Goal: Task Accomplishment & Management: Complete application form

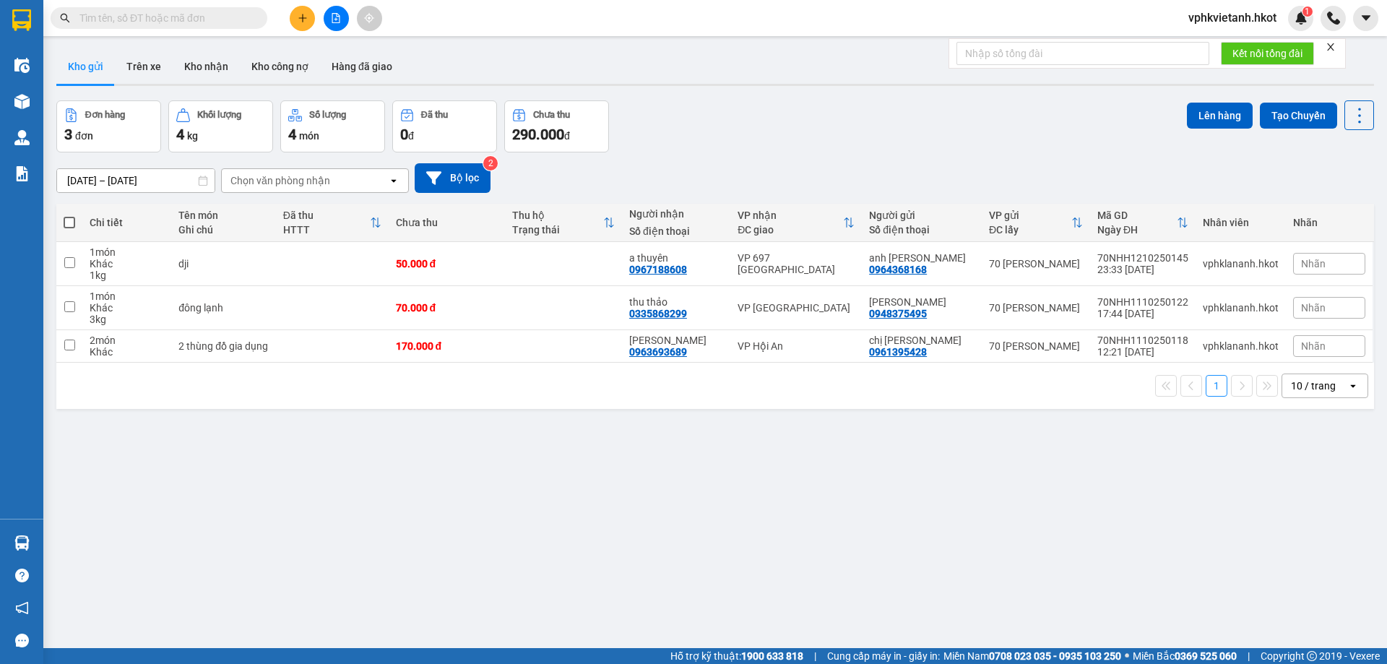
click at [301, 17] on icon "plus" at bounding box center [303, 18] width 10 height 10
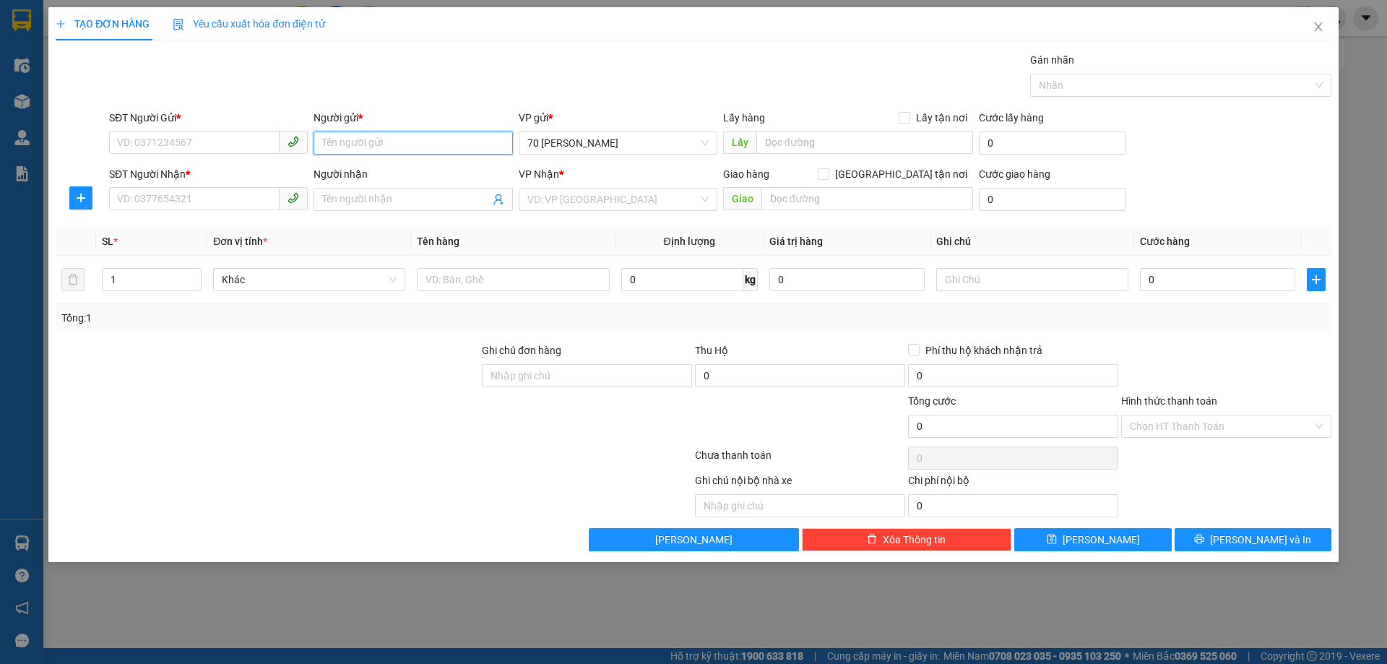
click at [385, 147] on input "Người gửi *" at bounding box center [413, 143] width 199 height 23
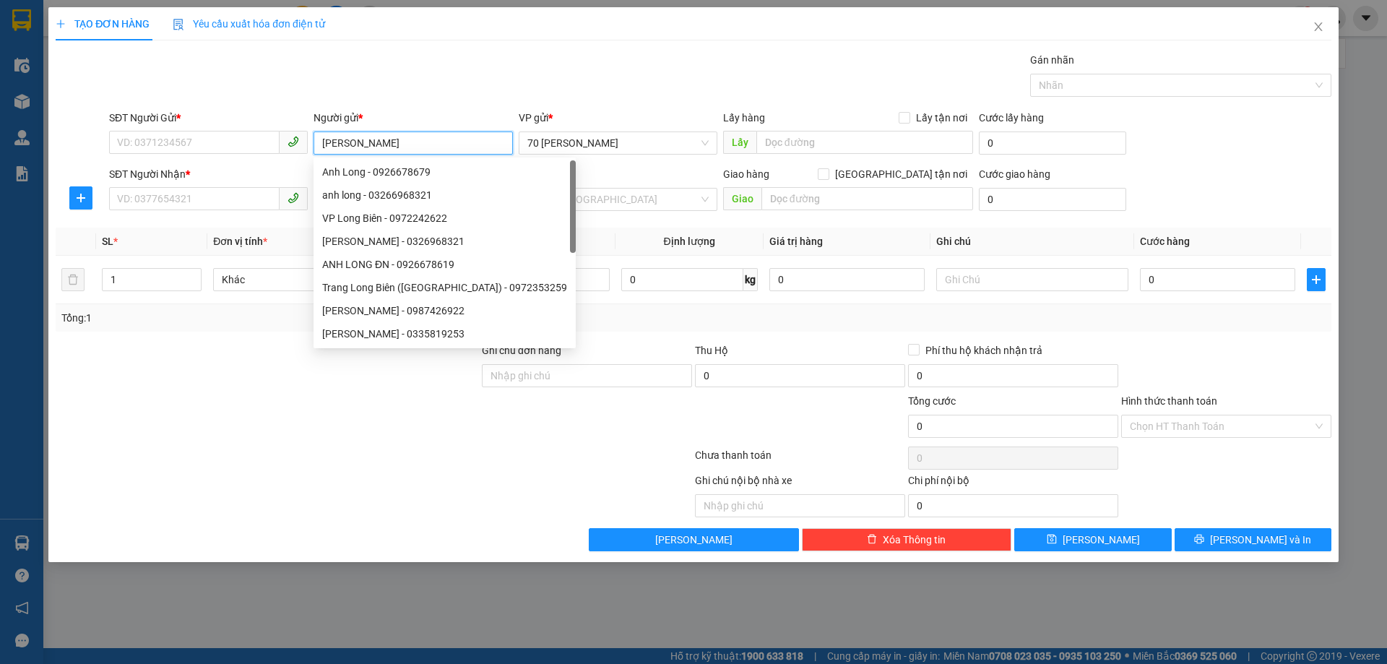
type input "HỮU LONG"
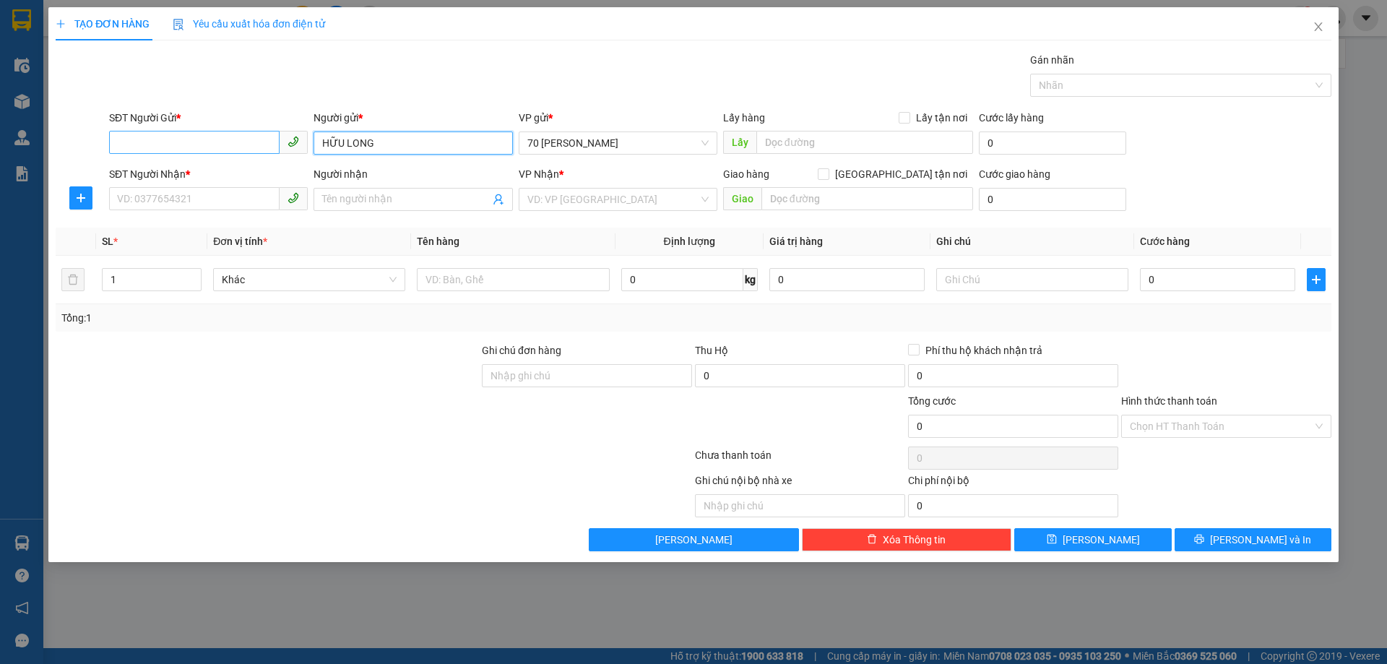
drag, startPoint x: 410, startPoint y: 141, endPoint x: 263, endPoint y: 139, distance: 147.4
click at [288, 148] on div "SĐT Người Gửi * VD: 0371234567 Người gửi * HỮU LONG HỮU LONG VP gửi * 70 [PERSO…" at bounding box center [720, 135] width 1228 height 51
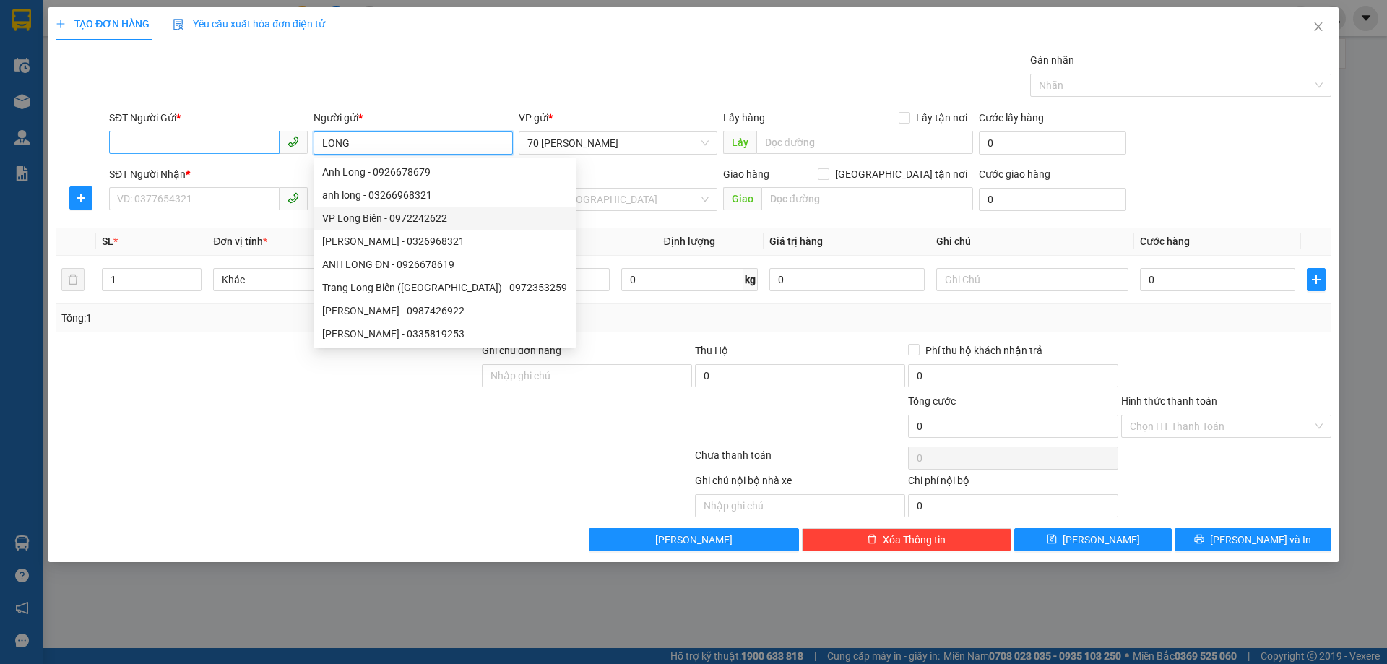
type input "LONG"
click at [171, 144] on input "SĐT Người Gửi *" at bounding box center [194, 142] width 171 height 23
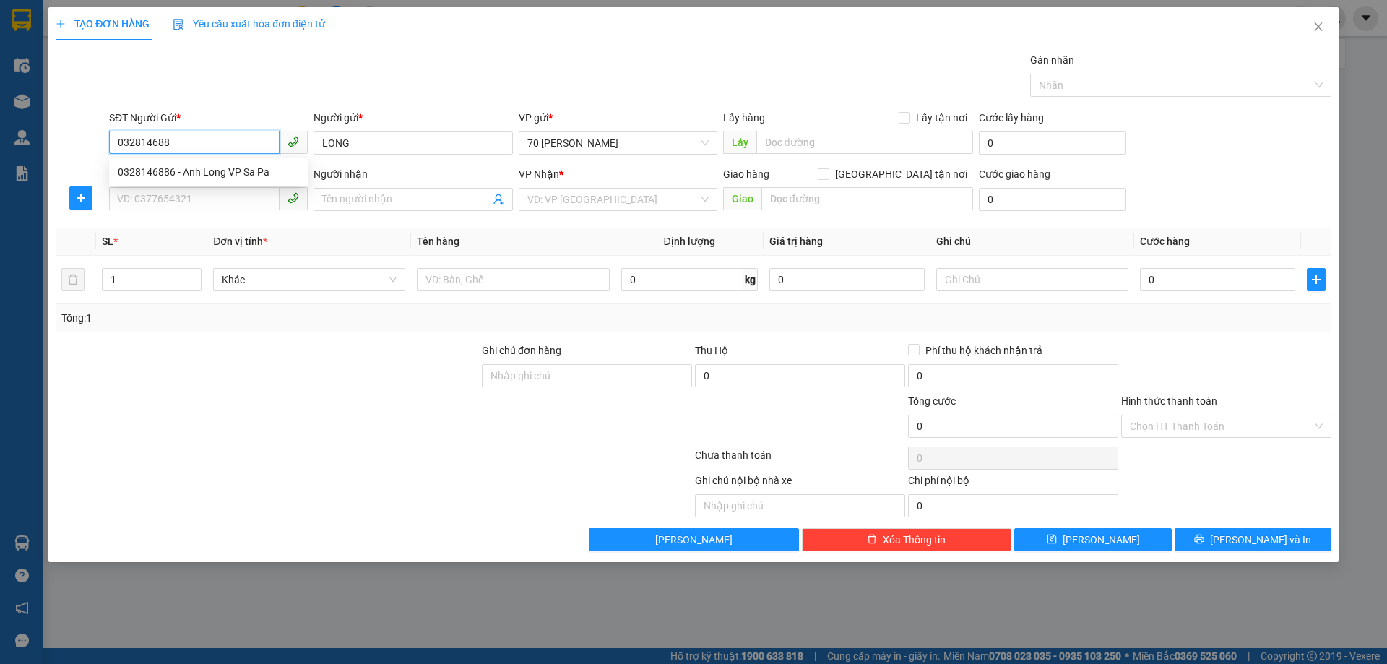
type input "0328146886"
click at [220, 176] on div "0328146886 - Anh Long VP Sa Pa" at bounding box center [208, 172] width 181 height 16
type input "Anh Long VP Sa Pa"
click at [203, 152] on input "0328146886" at bounding box center [194, 142] width 171 height 23
click at [202, 152] on input "0328146886" at bounding box center [194, 142] width 171 height 23
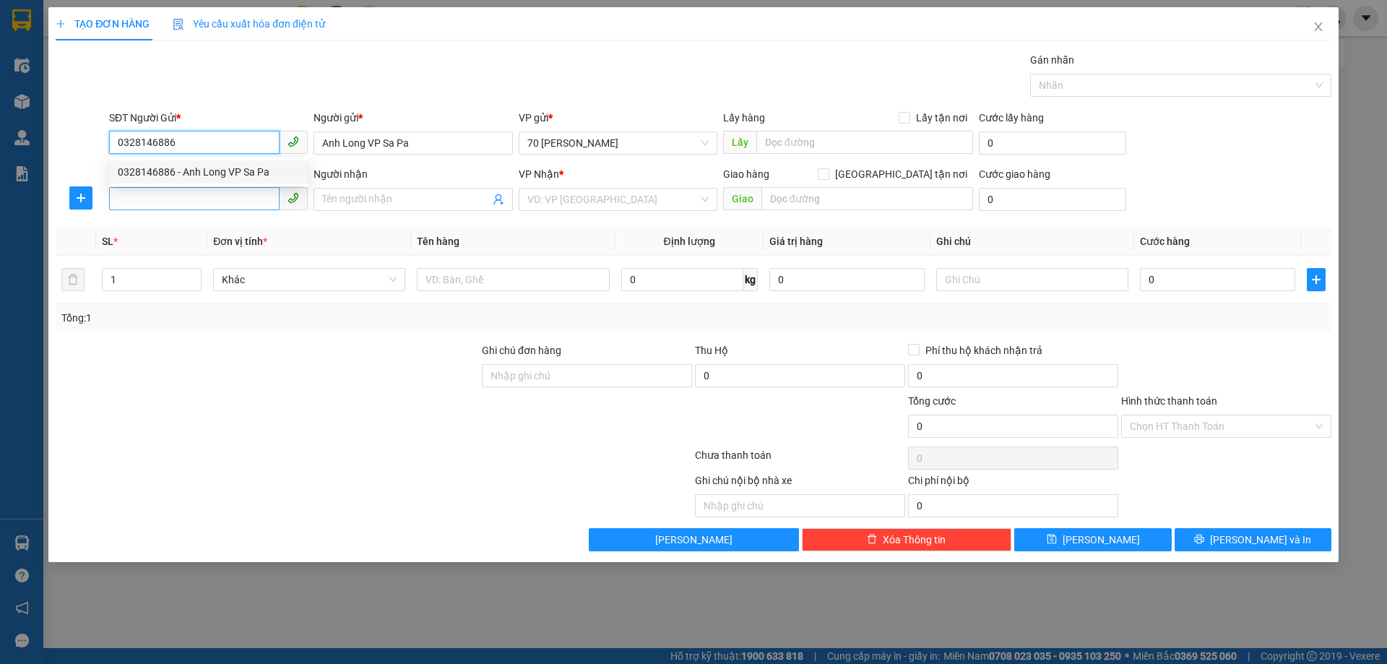
type input "0328146886"
click at [208, 206] on input "SĐT Người Nhận *" at bounding box center [194, 198] width 171 height 23
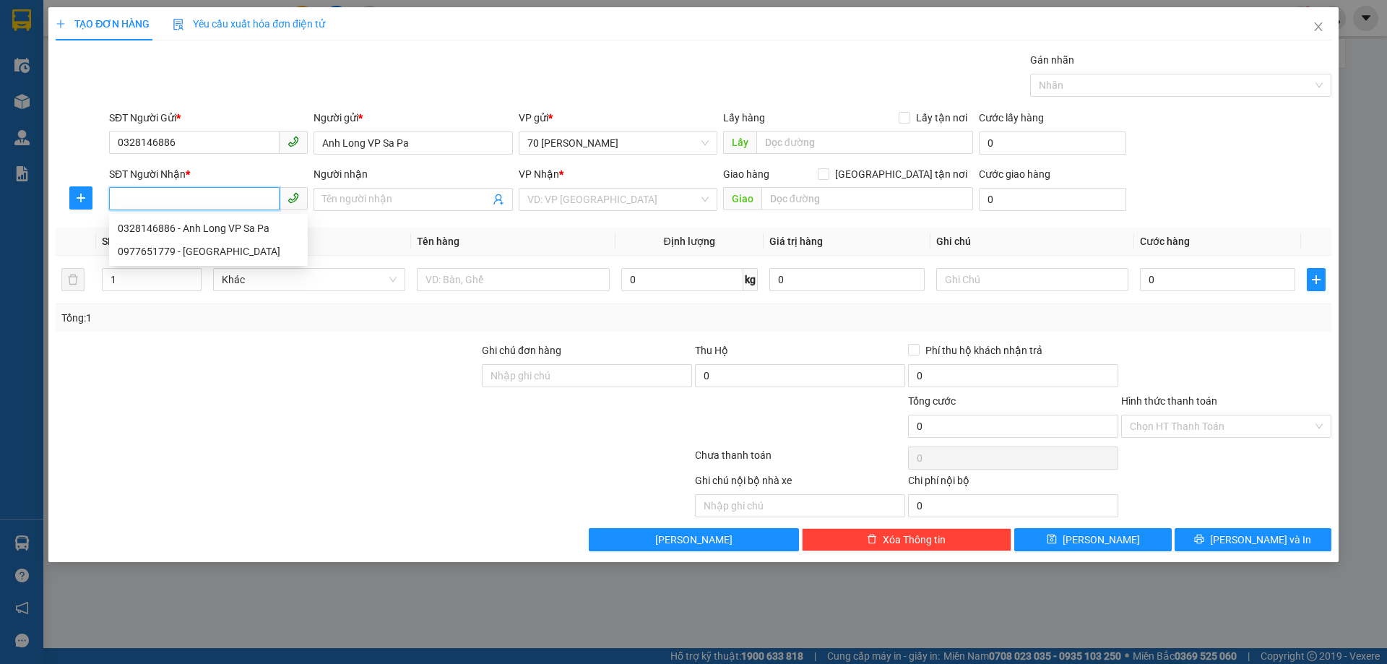
paste input "0328146886"
type input "0328146886"
click at [420, 208] on span at bounding box center [413, 199] width 199 height 23
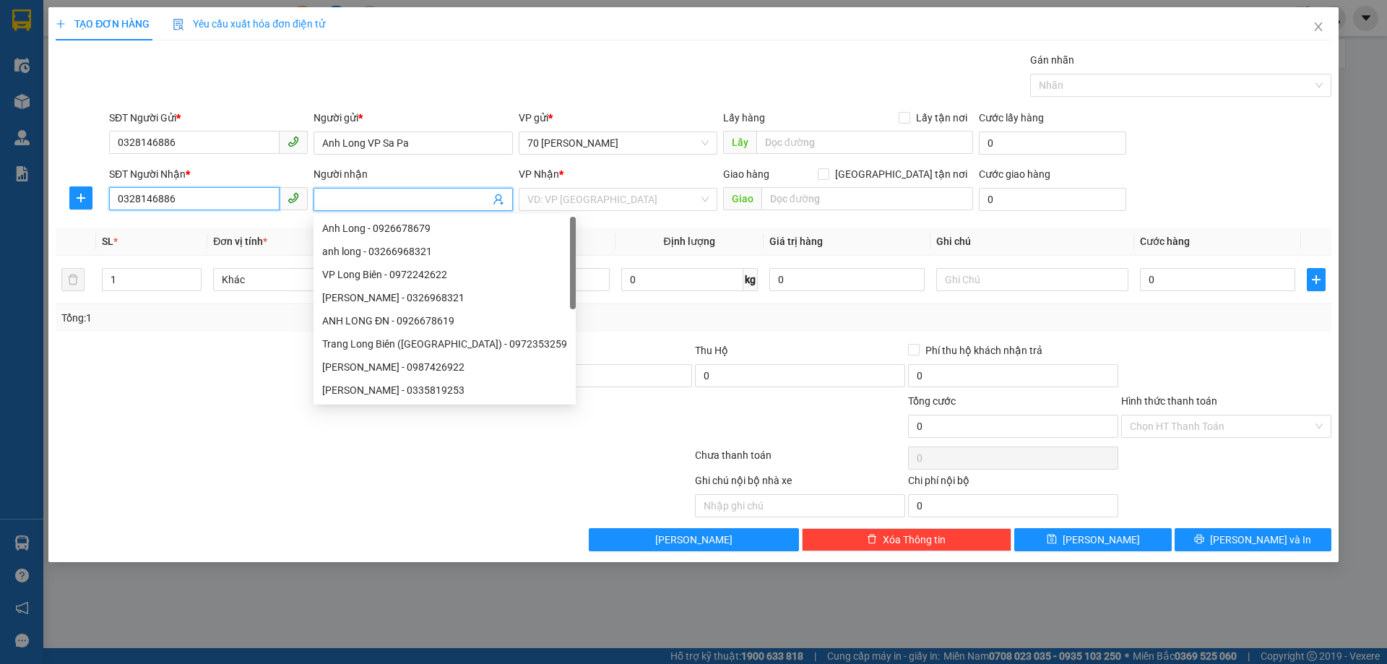
click at [187, 205] on input "0328146886" at bounding box center [194, 198] width 171 height 23
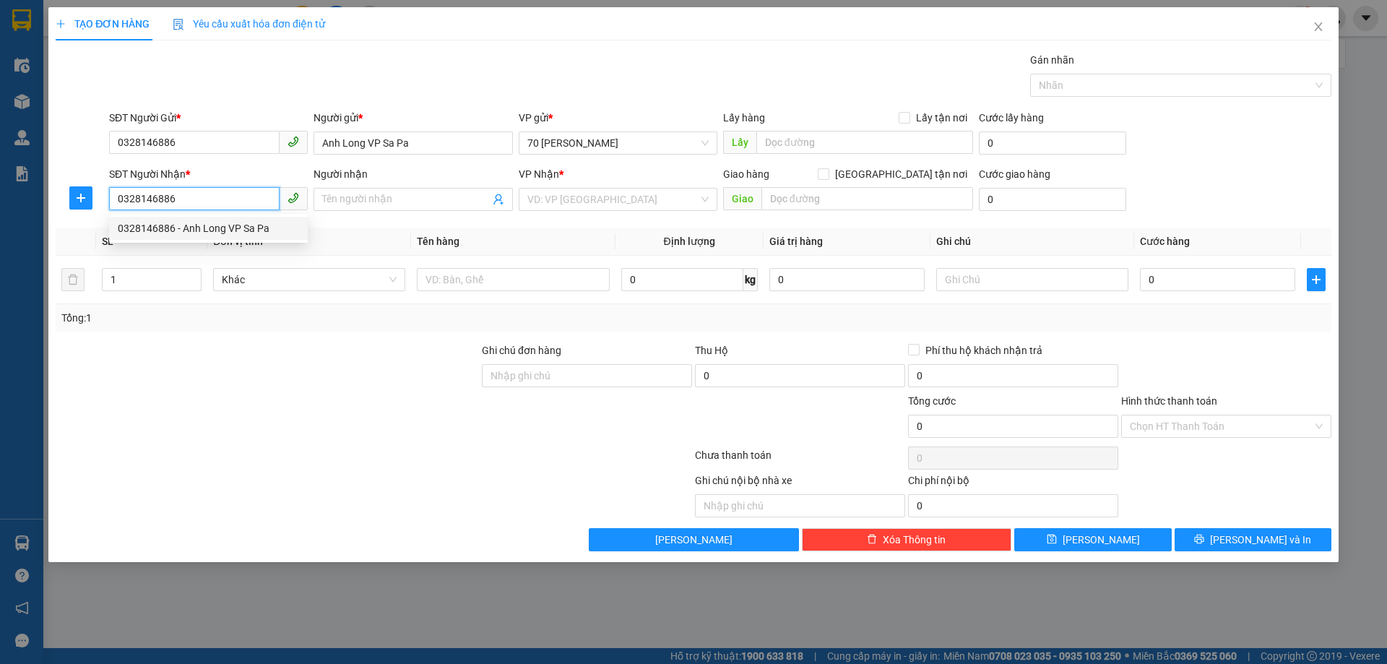
click at [199, 226] on div "0328146886 - Anh Long VP Sa Pa" at bounding box center [208, 228] width 181 height 16
type input "Anh Long VP Sa Pa"
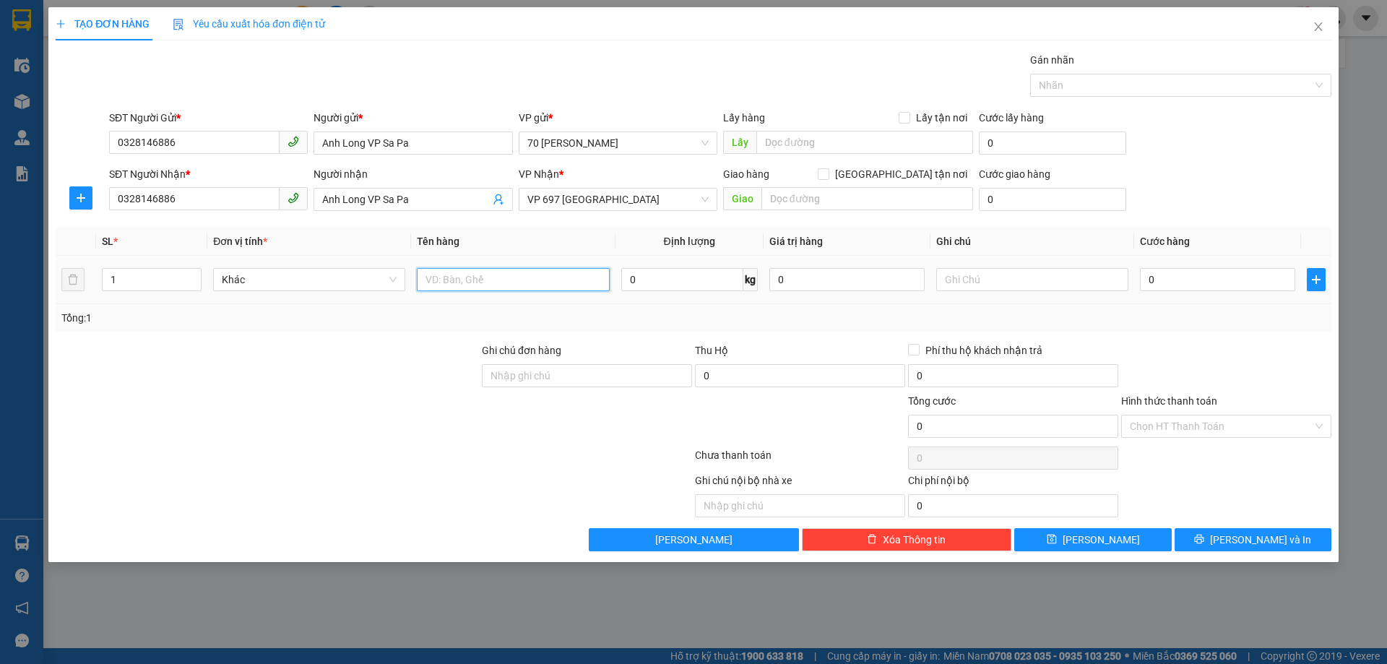
click at [490, 272] on input "text" at bounding box center [513, 279] width 192 height 23
type input "MÁY IN"
click at [1165, 284] on input "0" at bounding box center [1217, 279] width 155 height 23
type input "01"
type input "1"
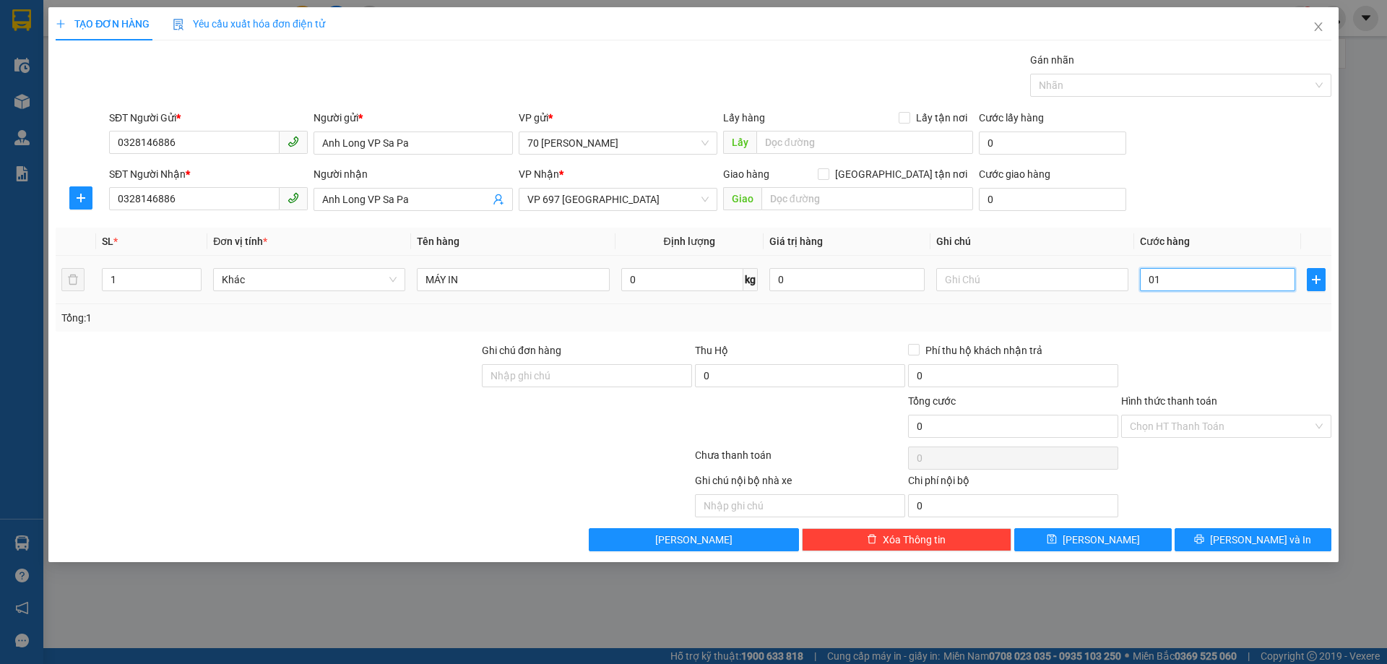
type input "1"
type input "010"
type input "10"
type input "0.100"
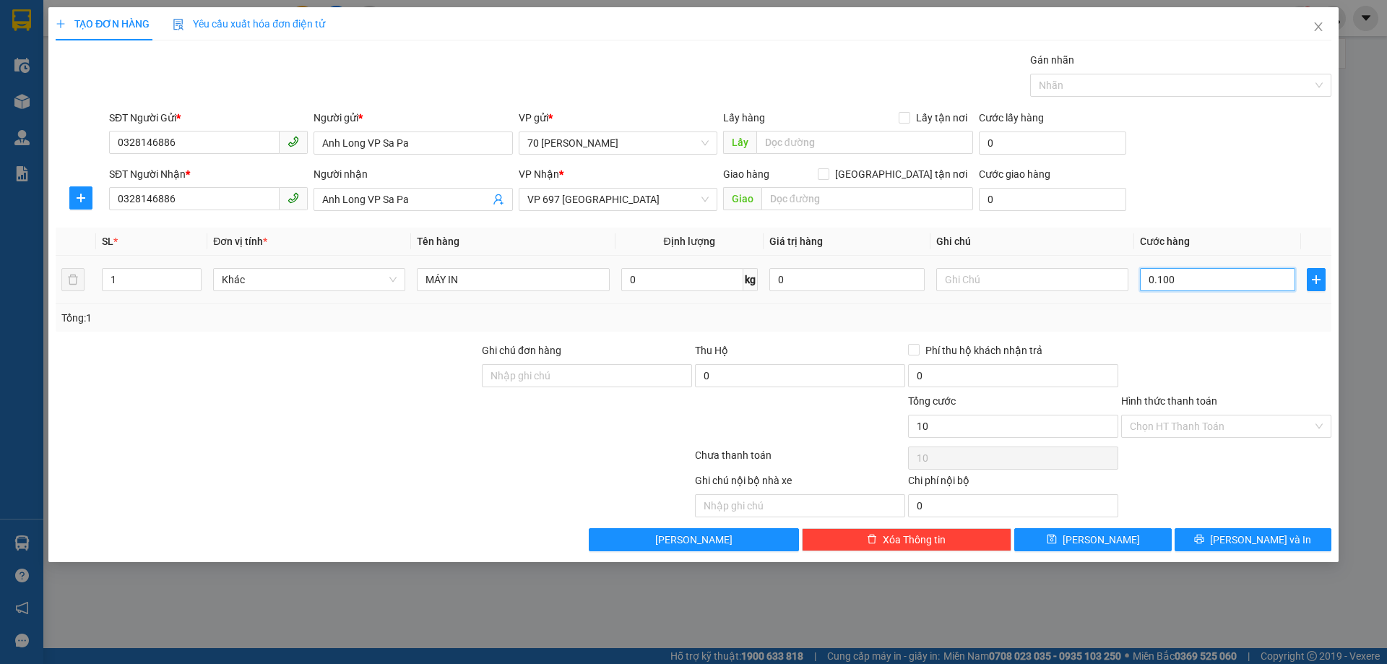
type input "100"
type input "010"
type input "10"
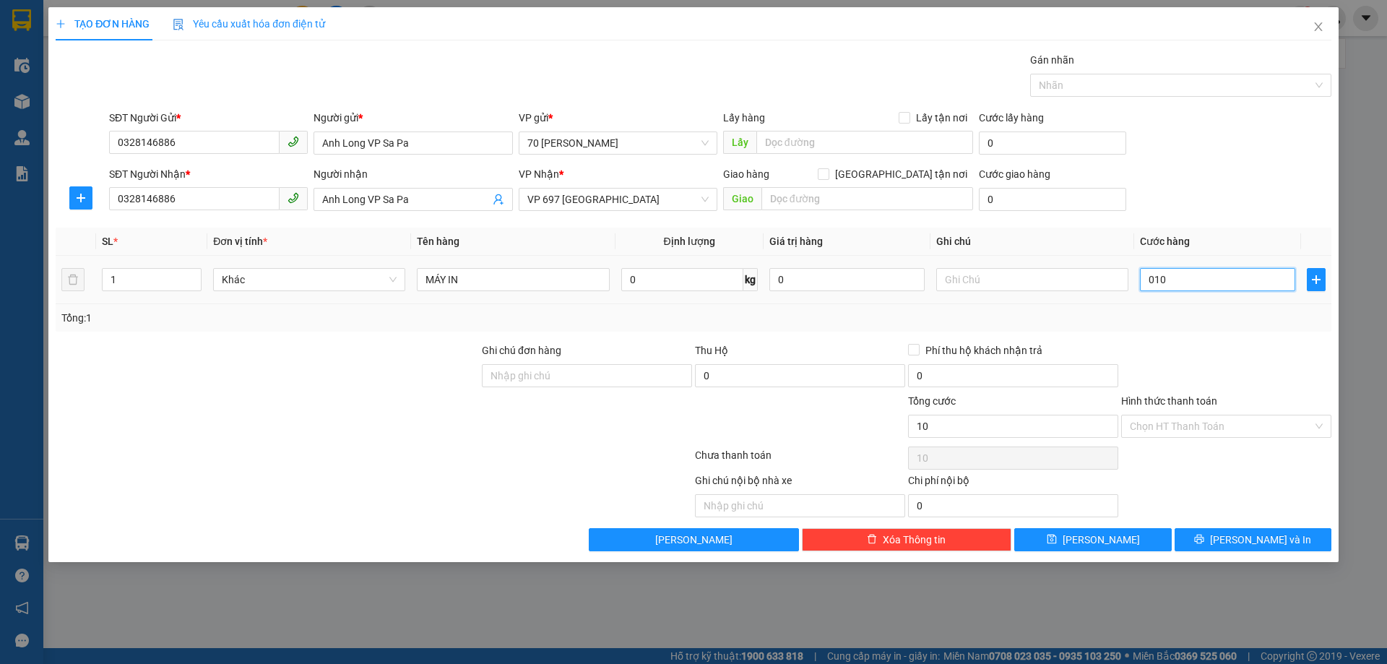
type input "01"
type input "1"
type input "1.000"
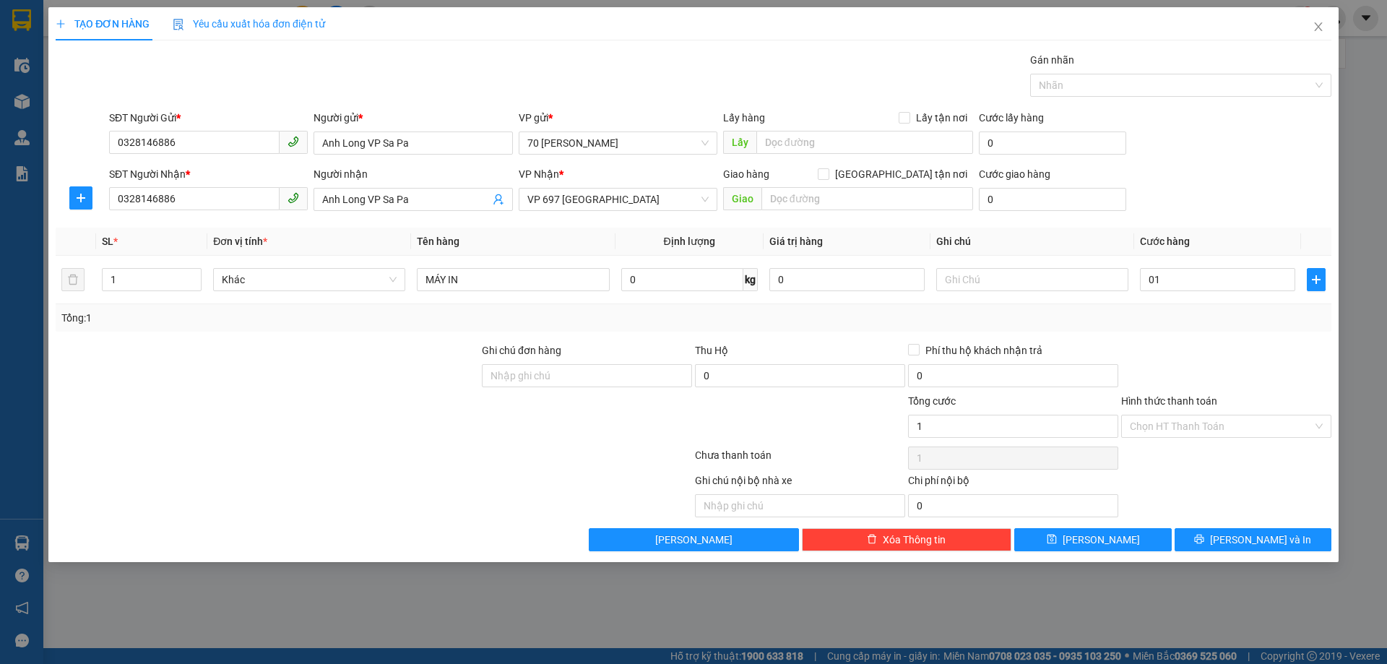
type input "1.000"
click at [1178, 194] on div "SĐT Người Nhận * 0328146886 Người nhận Anh Long VP Sa Pa VP Nhận * VP 697 [GEOG…" at bounding box center [720, 191] width 1228 height 51
click at [1204, 543] on icon "printer" at bounding box center [1199, 539] width 9 height 9
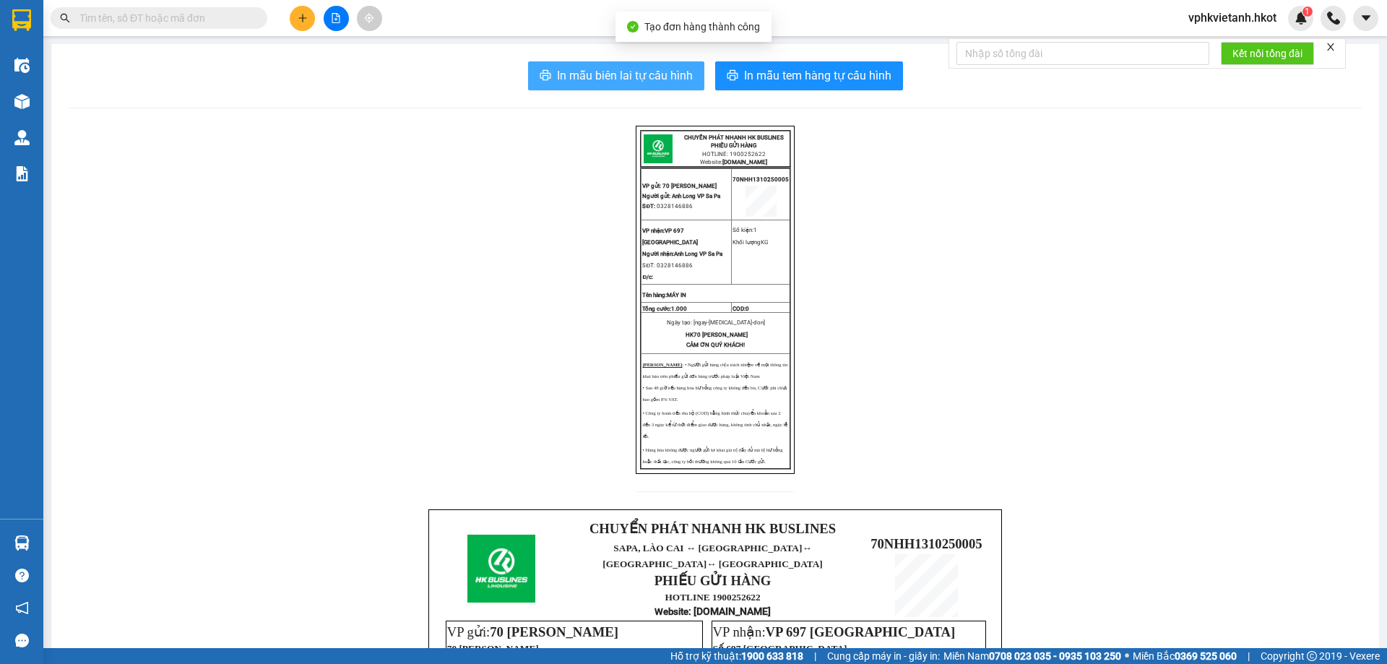
click at [616, 74] on span "In mẫu biên lai tự cấu hình" at bounding box center [625, 75] width 136 height 18
drag, startPoint x: 876, startPoint y: 338, endPoint x: 871, endPoint y: 351, distance: 14.0
click at [876, 345] on div "CHUYỂN PHÁT NHANH HK BUSLINES PHIẾU GỬI HÀNG HOTLINE: 1900252622 Website: [DOMA…" at bounding box center [715, 564] width 1293 height 876
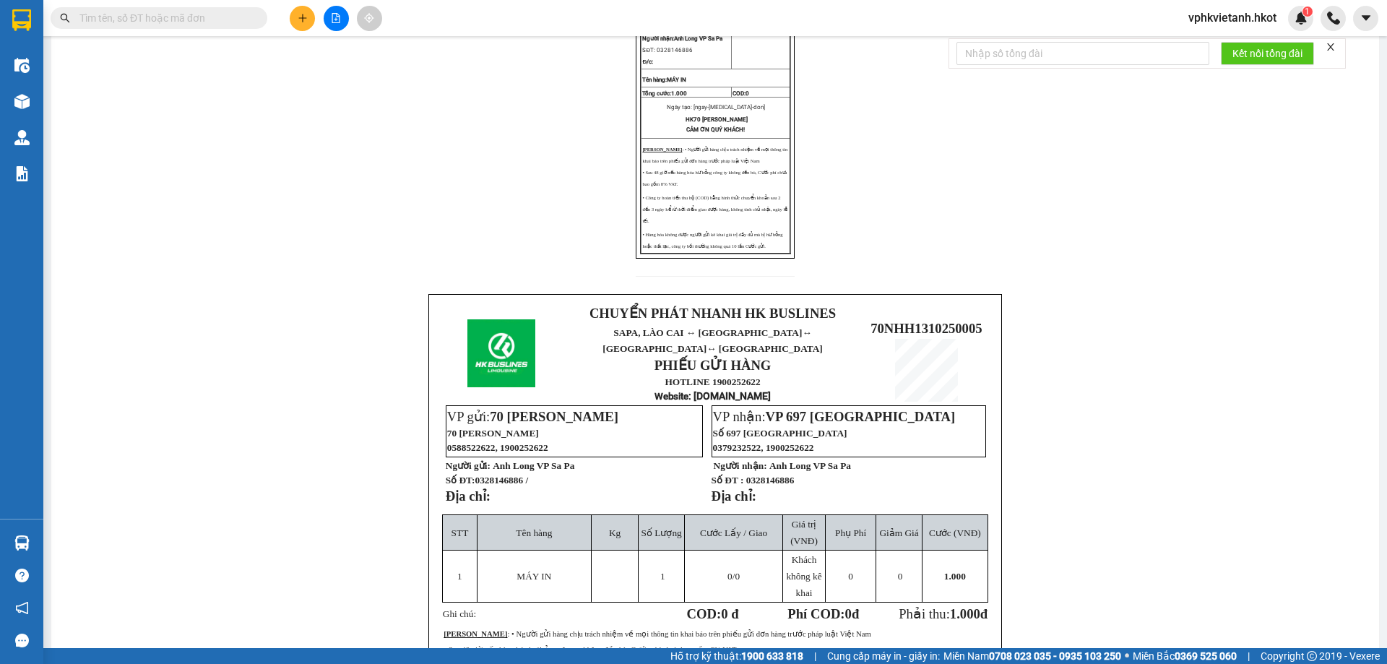
scroll to position [217, 0]
click at [298, 17] on icon "plus" at bounding box center [303, 18] width 10 height 10
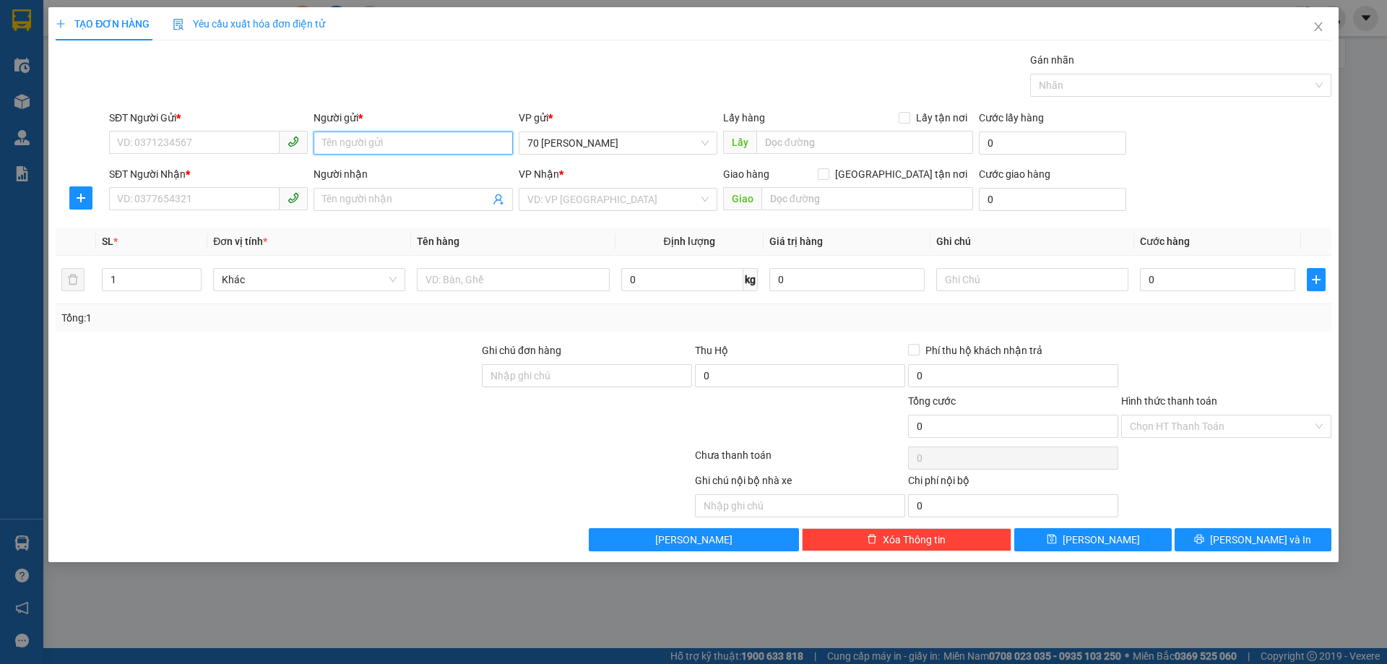
click at [423, 148] on input "Người gửi *" at bounding box center [413, 143] width 199 height 23
click at [348, 141] on input "hIỀN jACKY tRAVEL" at bounding box center [413, 143] width 199 height 23
click at [329, 145] on input "hIỀN [PERSON_NAME]" at bounding box center [413, 143] width 199 height 23
click at [383, 141] on input "HIỀN [PERSON_NAME]" at bounding box center [413, 143] width 199 height 23
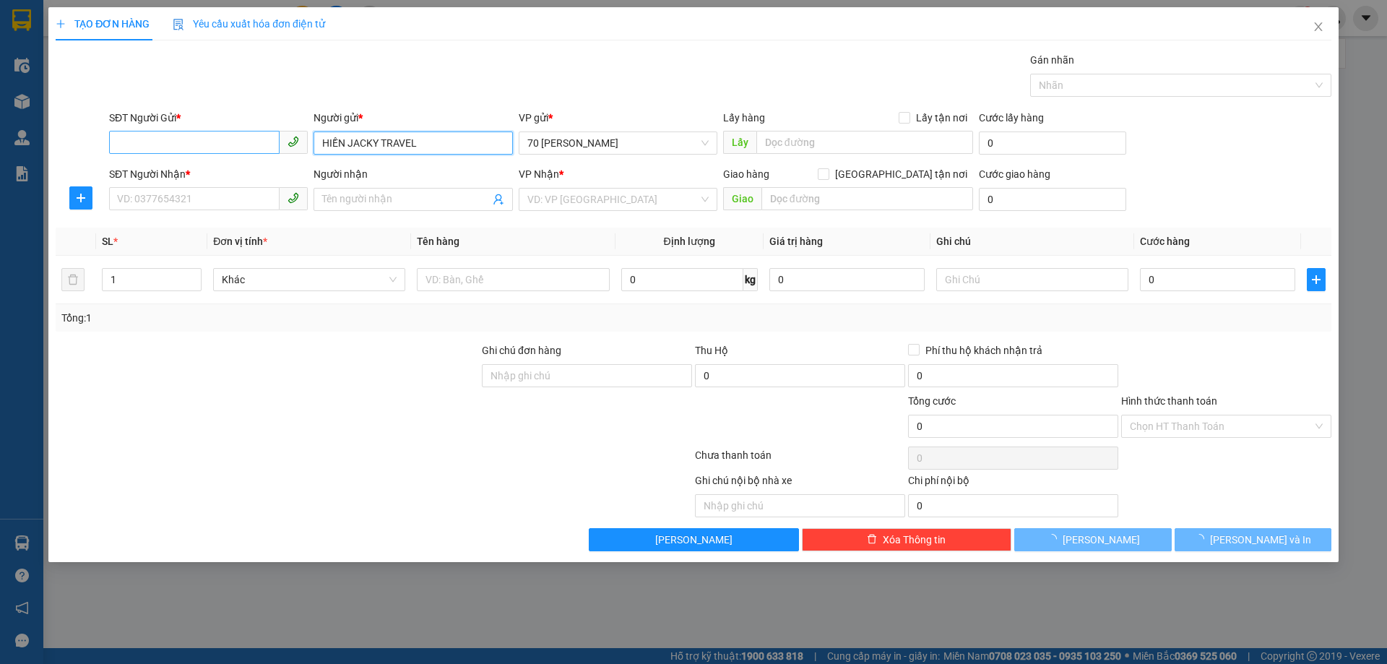
type input "HIỀN JACKY TRAVEL"
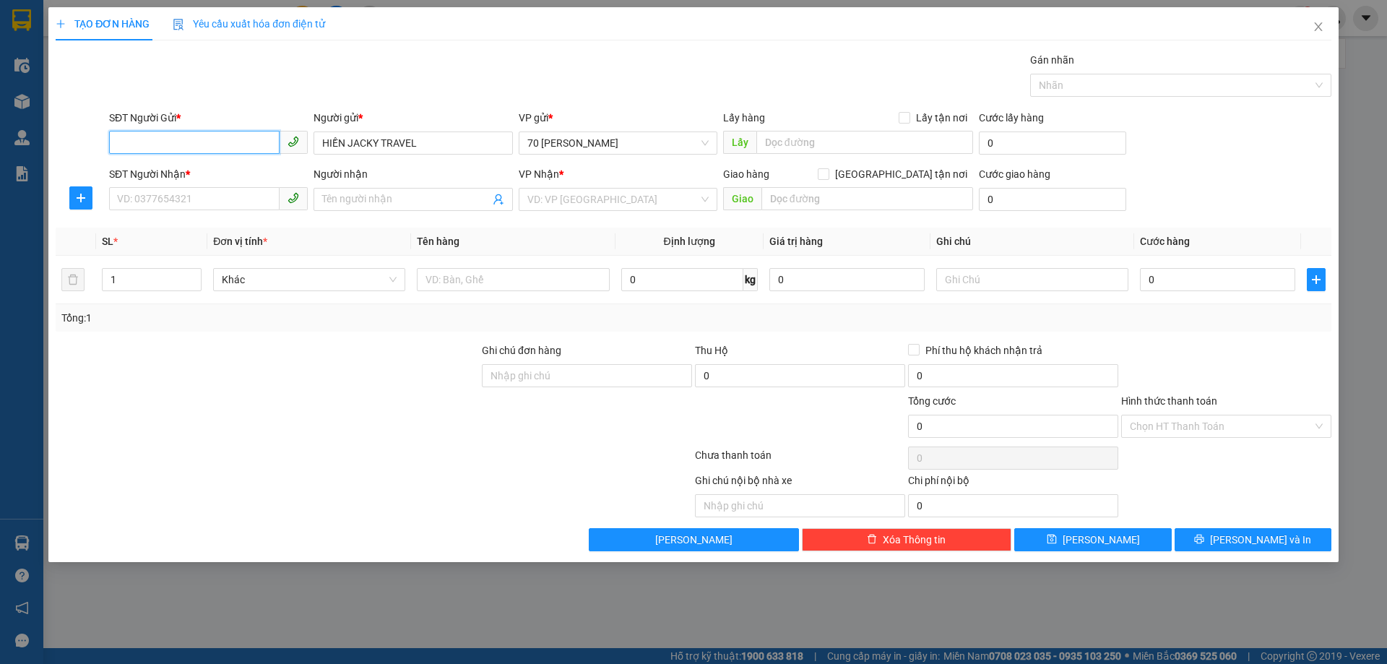
click at [202, 144] on input "SĐT Người Gửi *" at bounding box center [194, 142] width 171 height 23
type input "0358961345"
click at [385, 199] on input "Người nhận" at bounding box center [405, 199] width 167 height 16
type input "0934884329"
click at [233, 196] on input "SĐT Người Nhận *" at bounding box center [194, 198] width 171 height 23
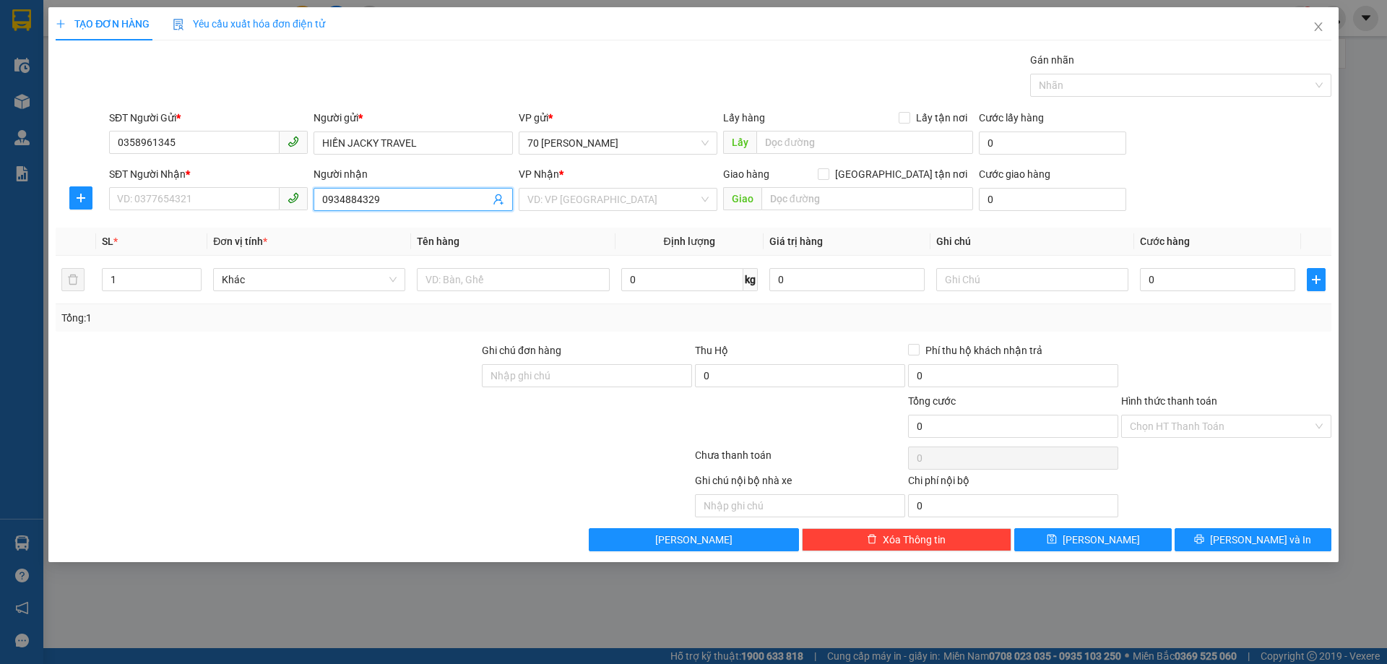
click at [348, 199] on input "0934884329" at bounding box center [405, 199] width 167 height 16
click at [178, 199] on input "SĐT Người Nhận *" at bounding box center [194, 198] width 171 height 23
paste input "0934884329"
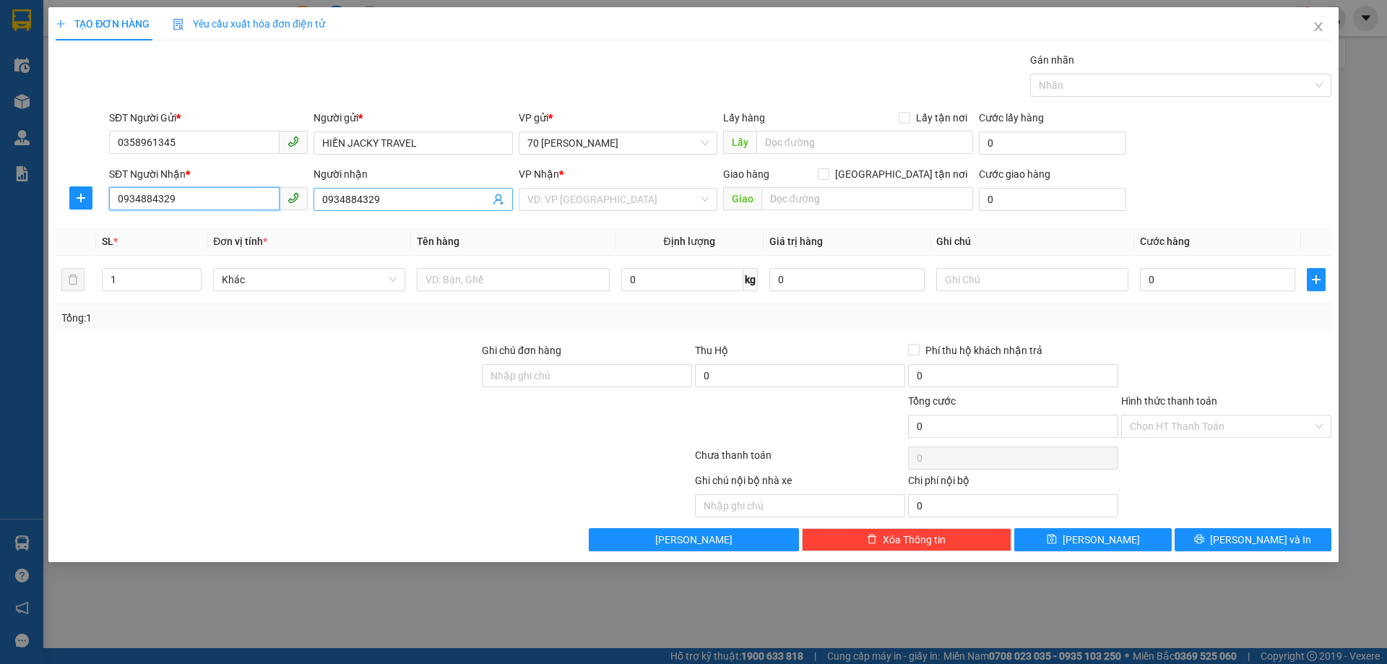
type input "0934884329"
type input "CHỊ MỸ"
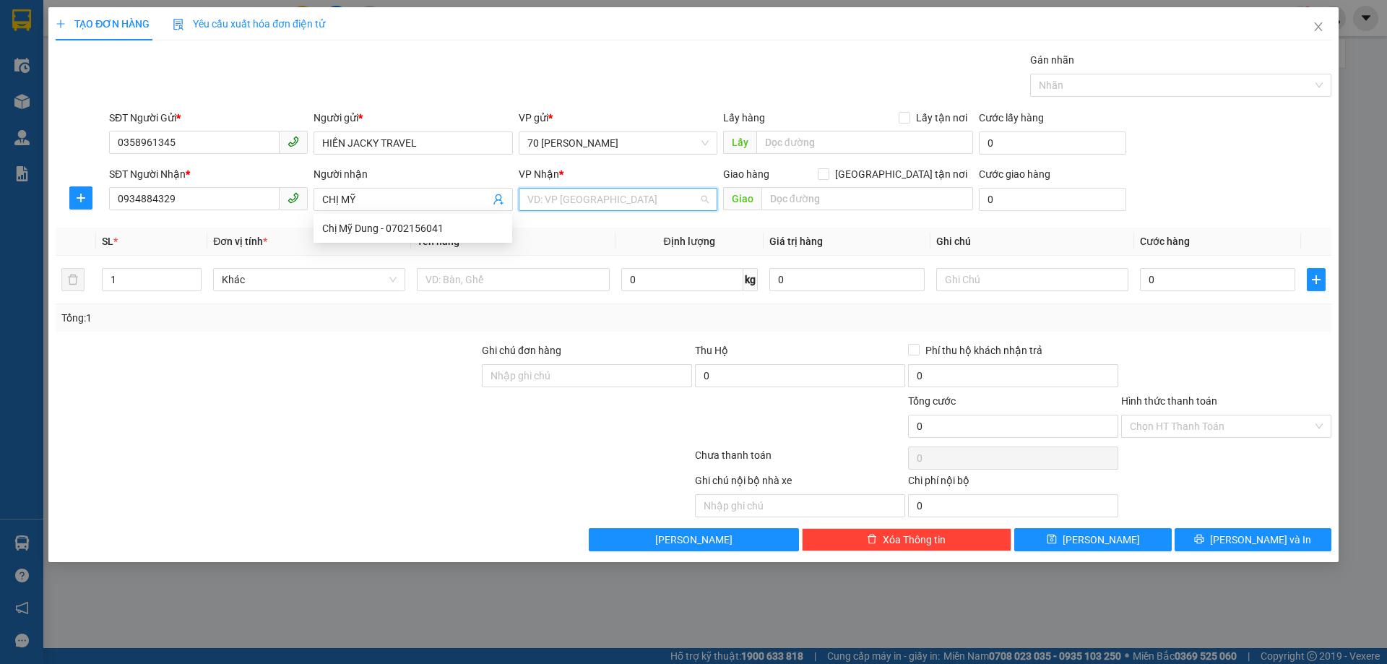
click at [647, 201] on input "search" at bounding box center [612, 200] width 171 height 22
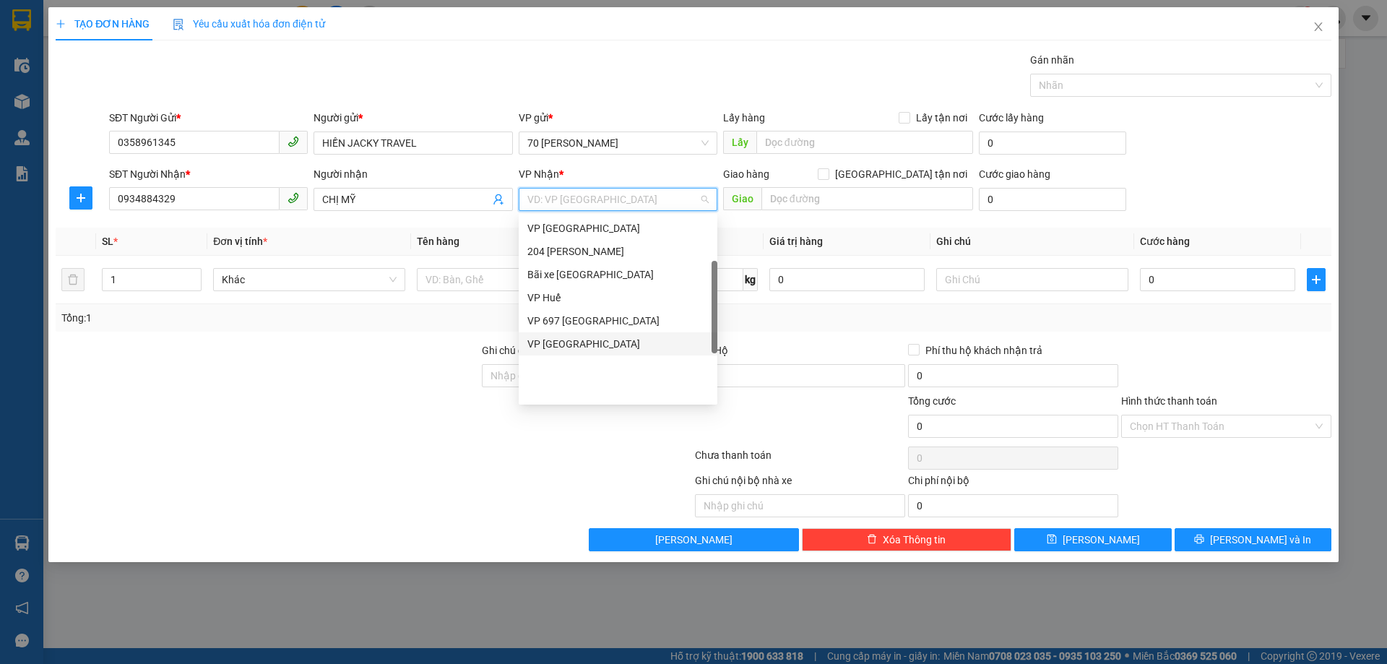
scroll to position [66, 0]
click at [584, 303] on div "VP [GEOGRAPHIC_DATA]" at bounding box center [617, 301] width 181 height 16
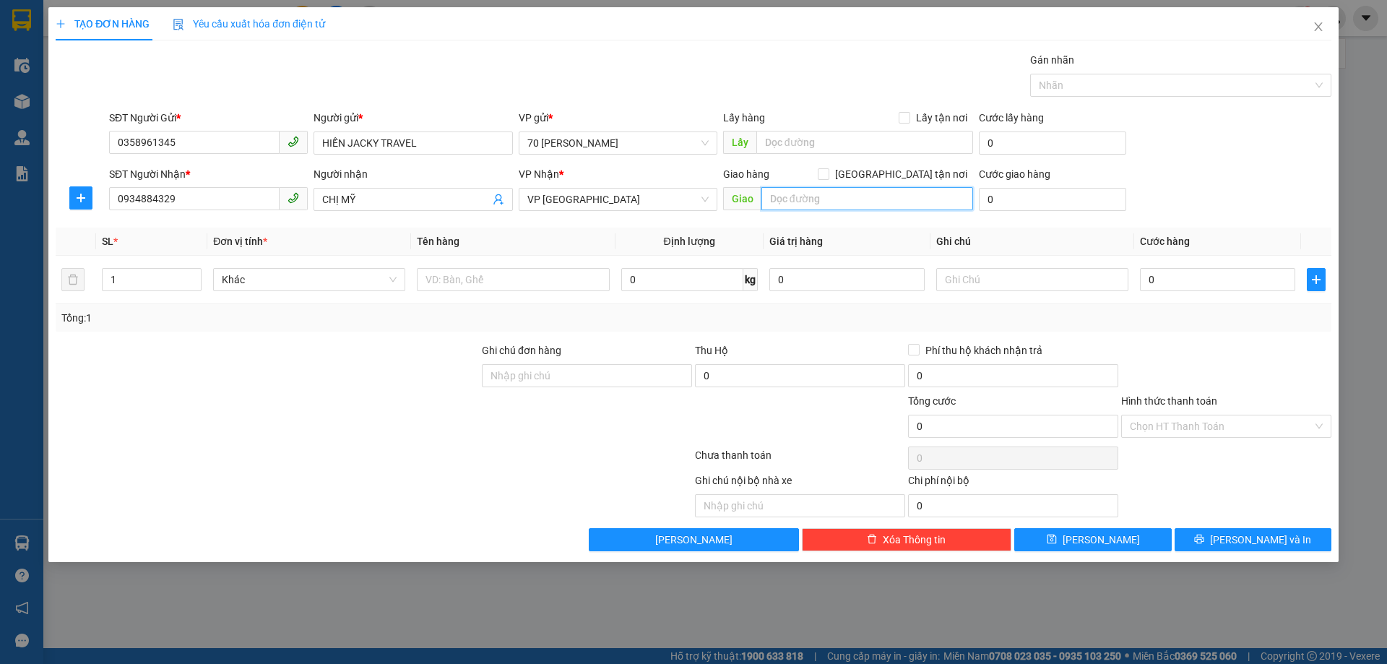
click at [805, 204] on input "text" at bounding box center [868, 198] width 212 height 23
type input "BOOK"
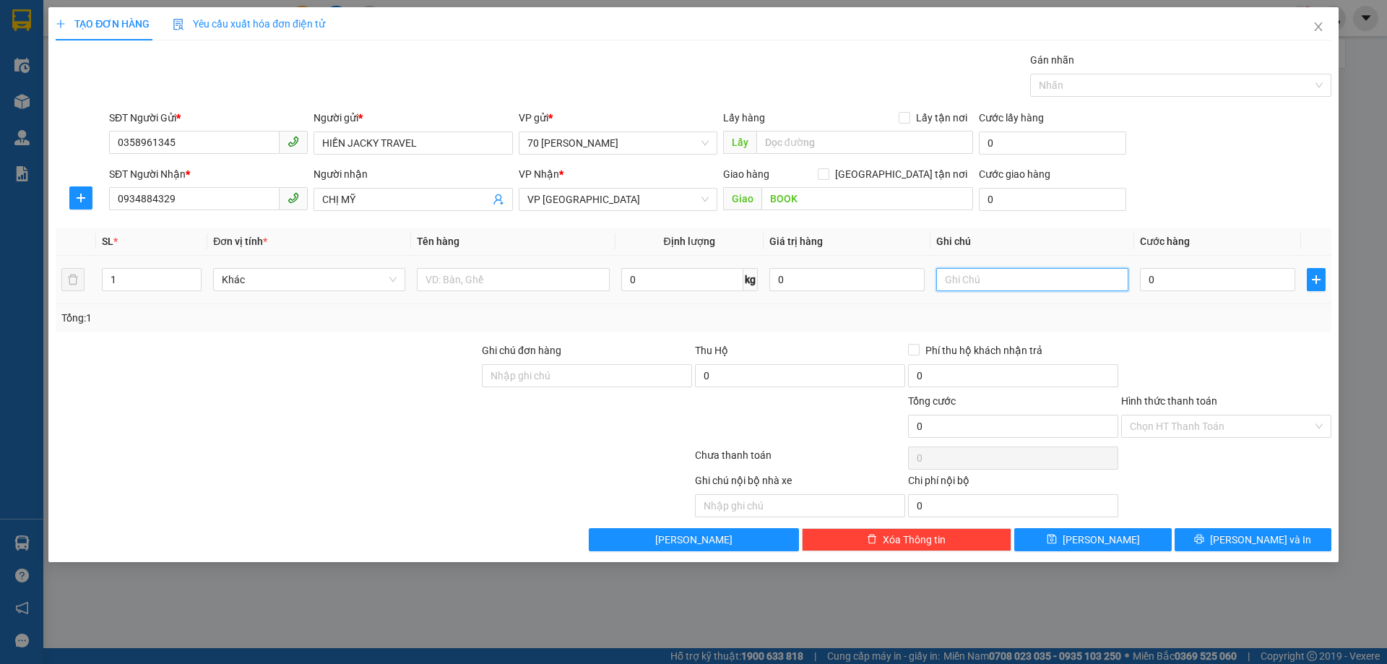
drag, startPoint x: 988, startPoint y: 288, endPoint x: 999, endPoint y: 280, distance: 12.4
click at [994, 287] on input "text" at bounding box center [1032, 279] width 192 height 23
type input "BOOK SHIP VỀ TẬN NƠI KHÁCH TT CƯỚC GIAO HÀNG TỪ VP ĐẾN NHÀ"
click at [523, 293] on div at bounding box center [513, 279] width 192 height 29
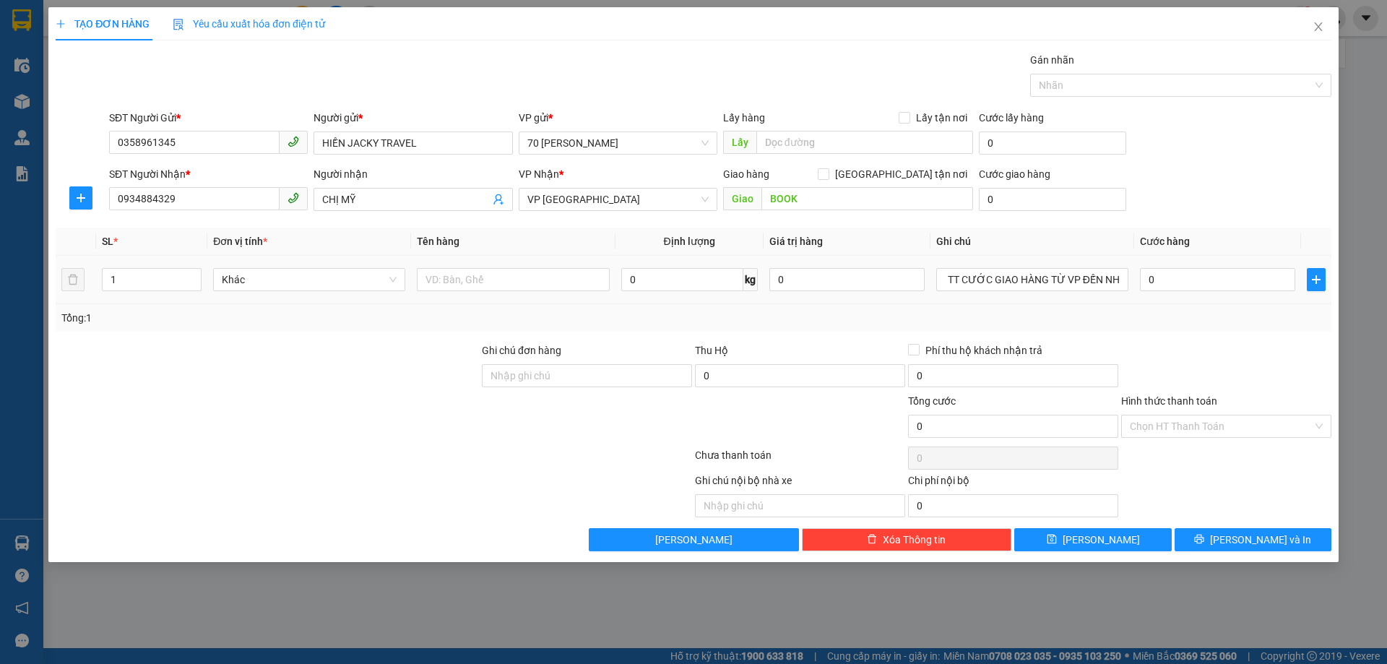
scroll to position [0, 0]
click at [516, 283] on input "text" at bounding box center [513, 279] width 192 height 23
type input "V"
type input "TÚI VẢI"
click at [1201, 278] on input "0" at bounding box center [1217, 279] width 155 height 23
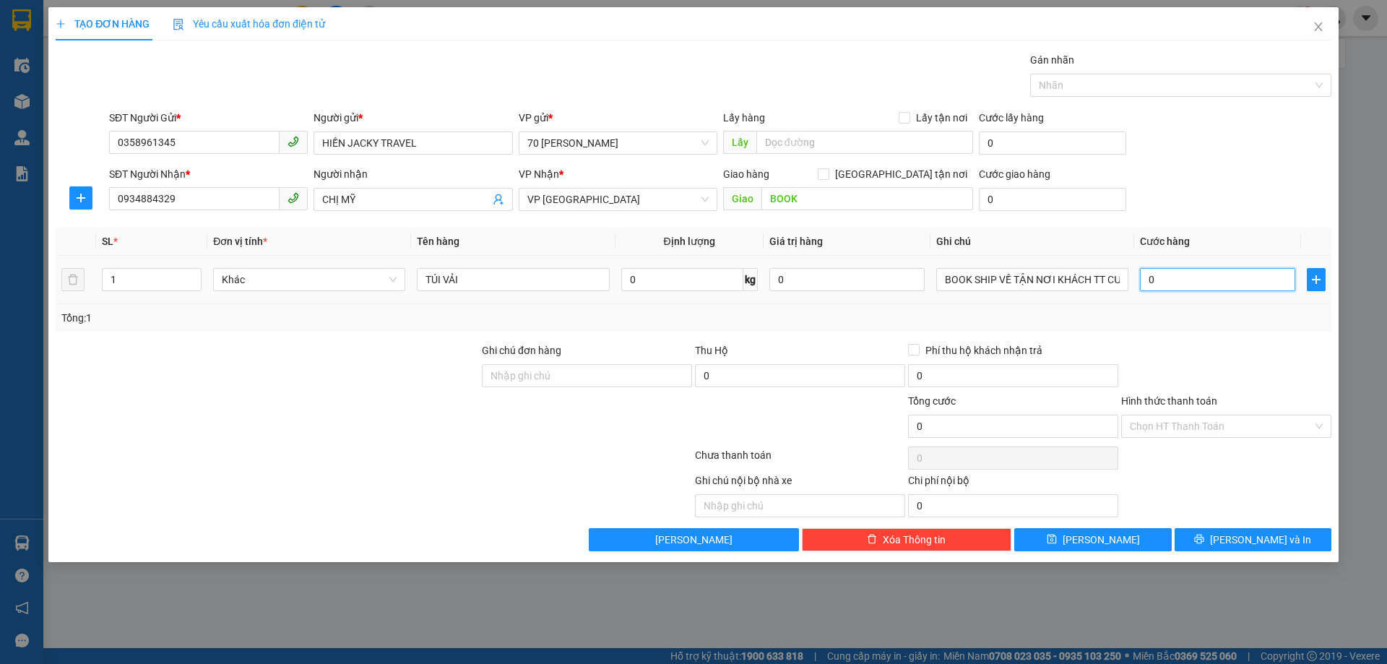
type input "8"
type input "80"
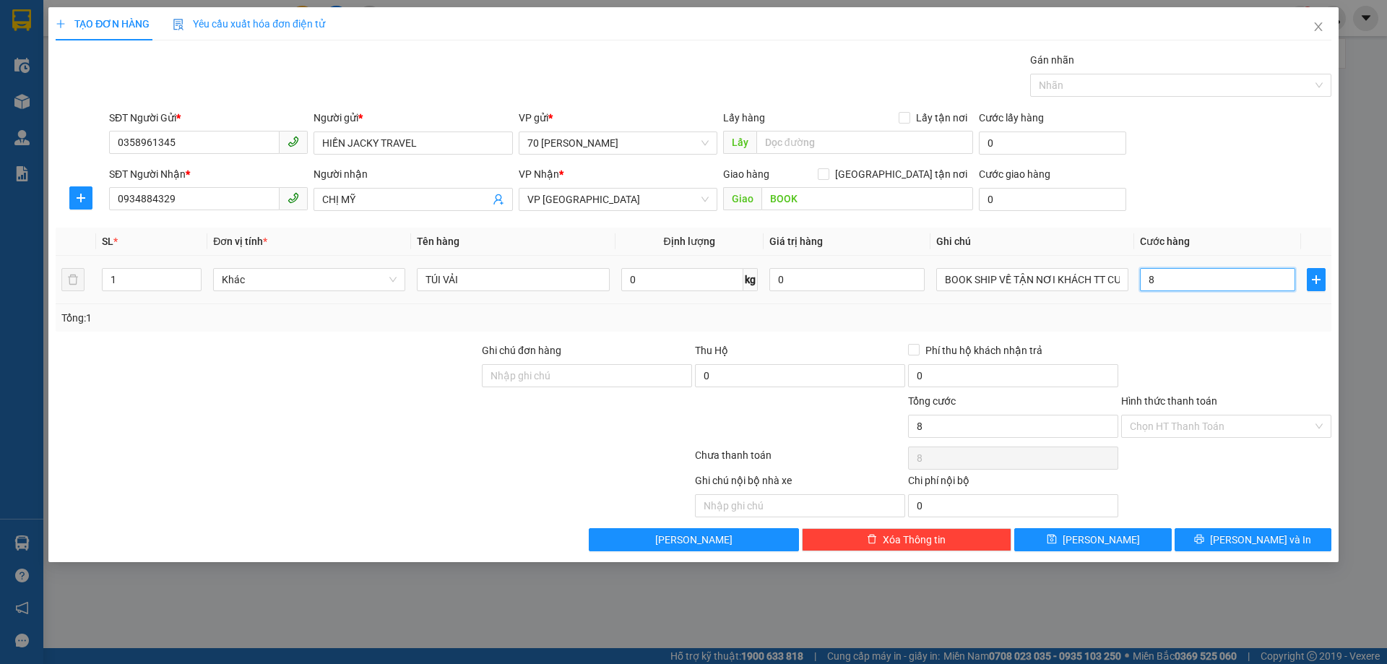
type input "80"
type input "800"
type input "8.000"
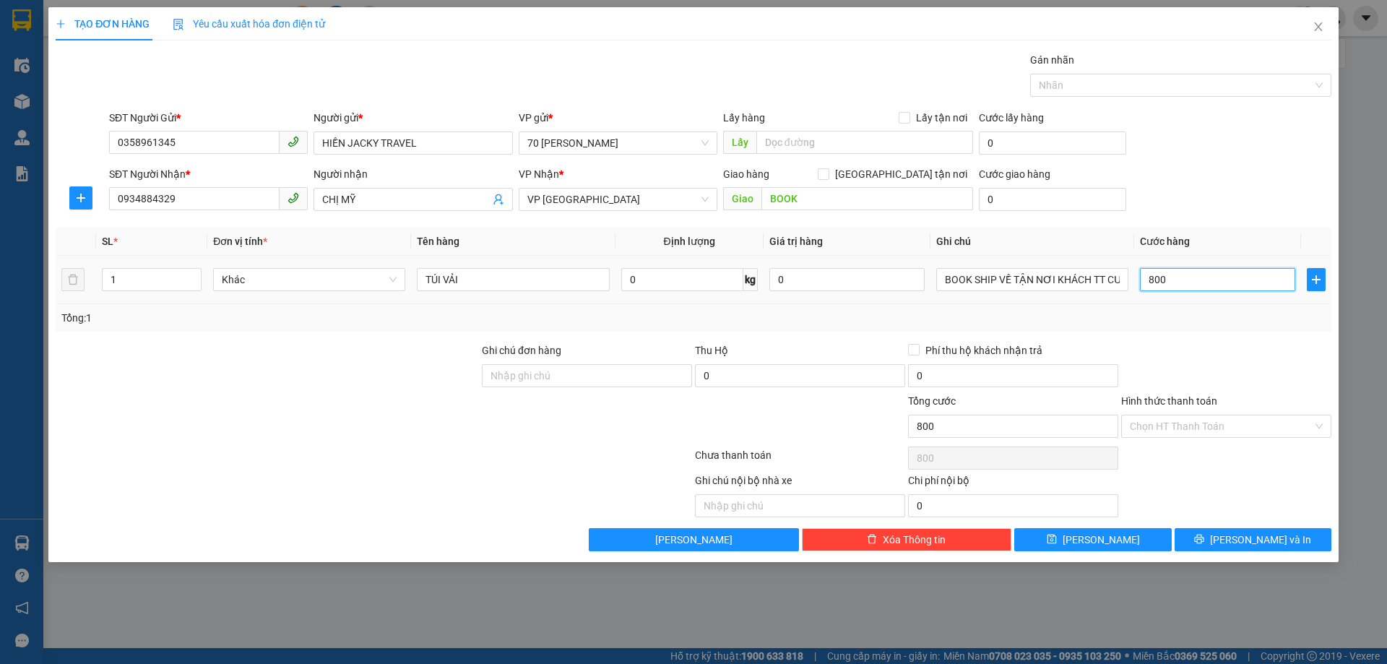
type input "8.000"
type input "80.000"
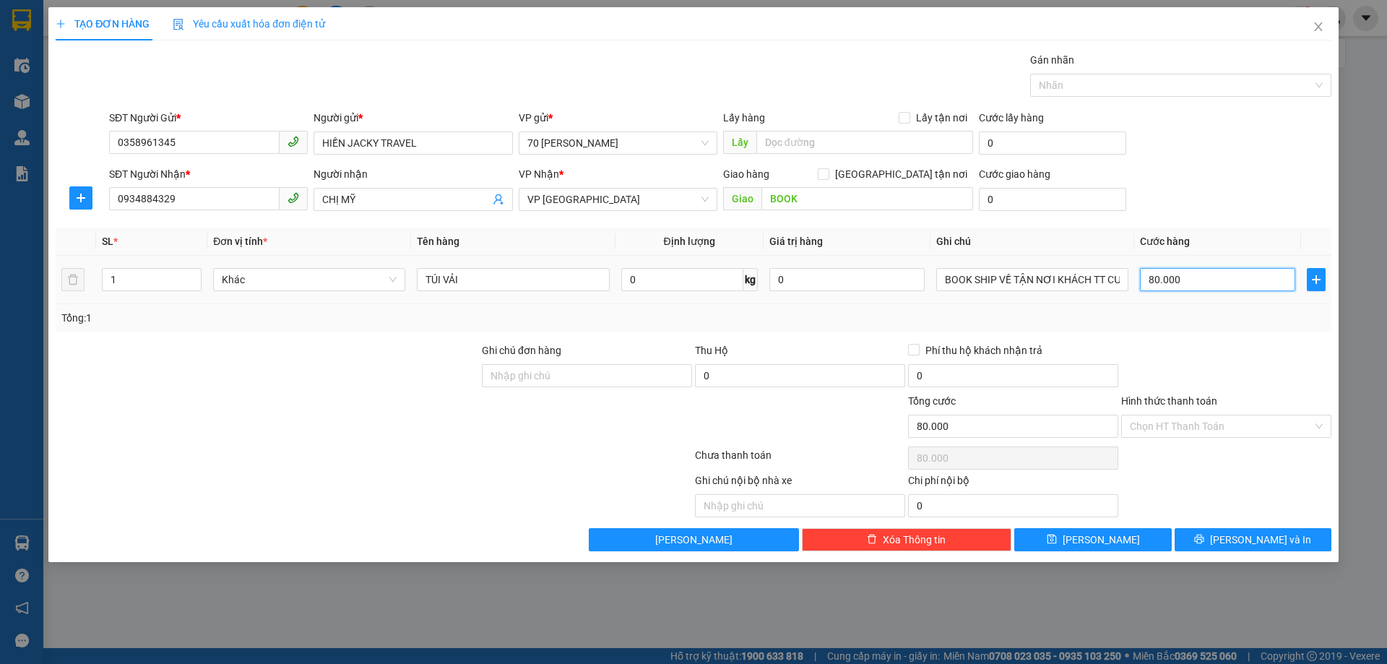
type input "80.000"
click at [1186, 182] on div "SĐT Người Nhận * 0934884329 Người nhận CHỊ MỸ VP Nhận * VP [GEOGRAPHIC_DATA] Gi…" at bounding box center [720, 191] width 1228 height 51
drag, startPoint x: 1232, startPoint y: 540, endPoint x: 1238, endPoint y: 546, distance: 8.7
click at [1204, 540] on icon "printer" at bounding box center [1199, 539] width 10 height 10
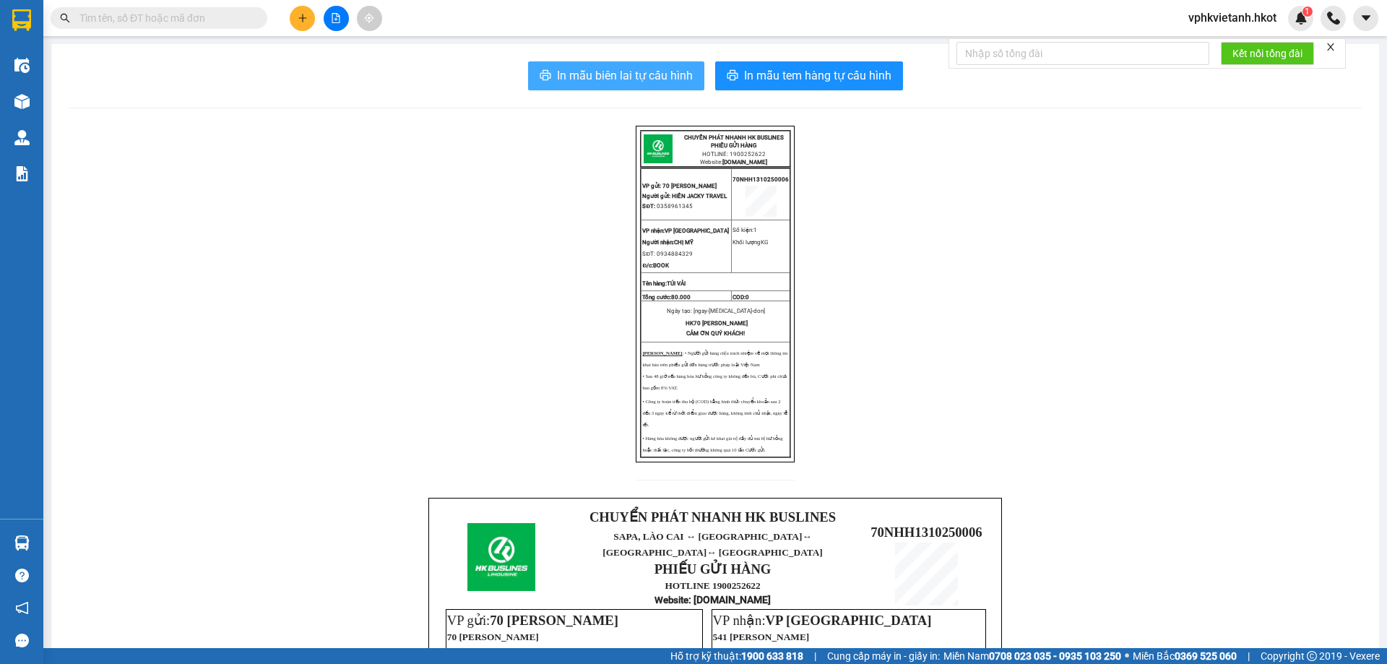
click at [634, 87] on button "In mẫu biên lai tự cấu hình" at bounding box center [616, 75] width 176 height 29
